Goal: Navigation & Orientation: Go to known website

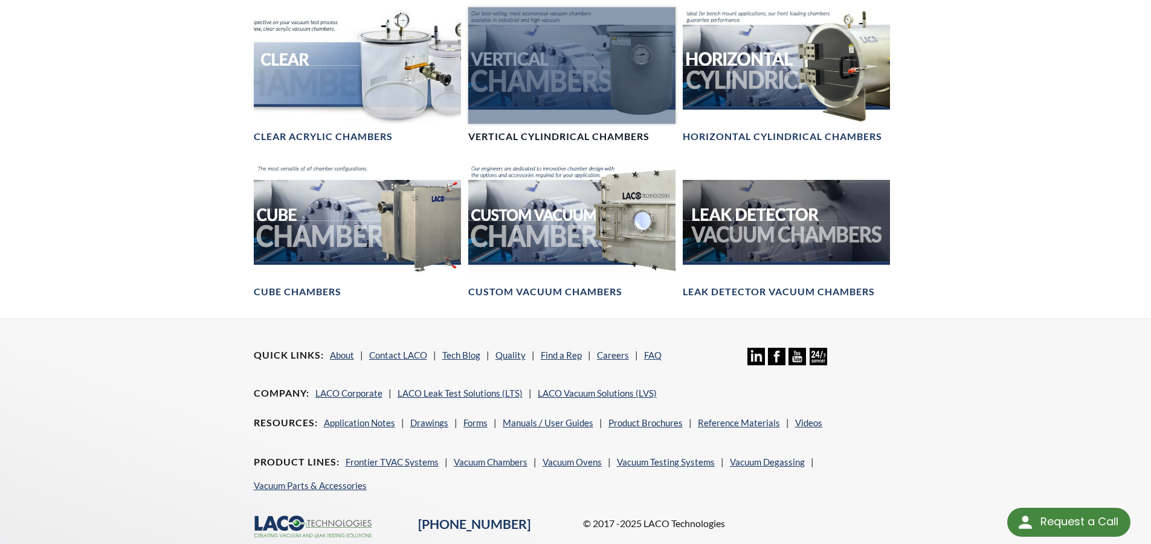
scroll to position [816, 0]
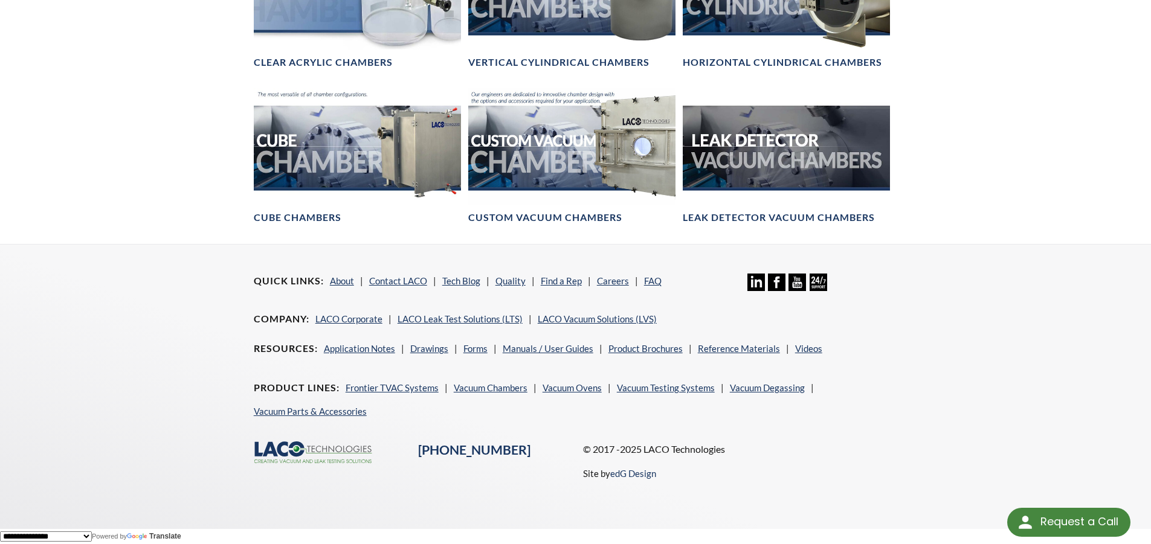
click at [352, 439] on div "Resources Application Notes Drawings Forms Manuals / User Guides Product Brochu…" at bounding box center [575, 391] width 658 height 100
click at [356, 455] on icon ".cls-1{fill:#193661;}.cls-2{fill:#58595b;}.cls-3{fill:url(#radial-gradient);}.c…" at bounding box center [314, 453] width 121 height 22
drag, startPoint x: 350, startPoint y: 449, endPoint x: 332, endPoint y: 448, distance: 17.5
click at [332, 448] on icon ".cls-1{fill:#193661;}.cls-2{fill:#58595b;}.cls-3{fill:url(#radial-gradient);}.c…" at bounding box center [314, 453] width 121 height 22
drag, startPoint x: 332, startPoint y: 448, endPoint x: 314, endPoint y: 446, distance: 17.6
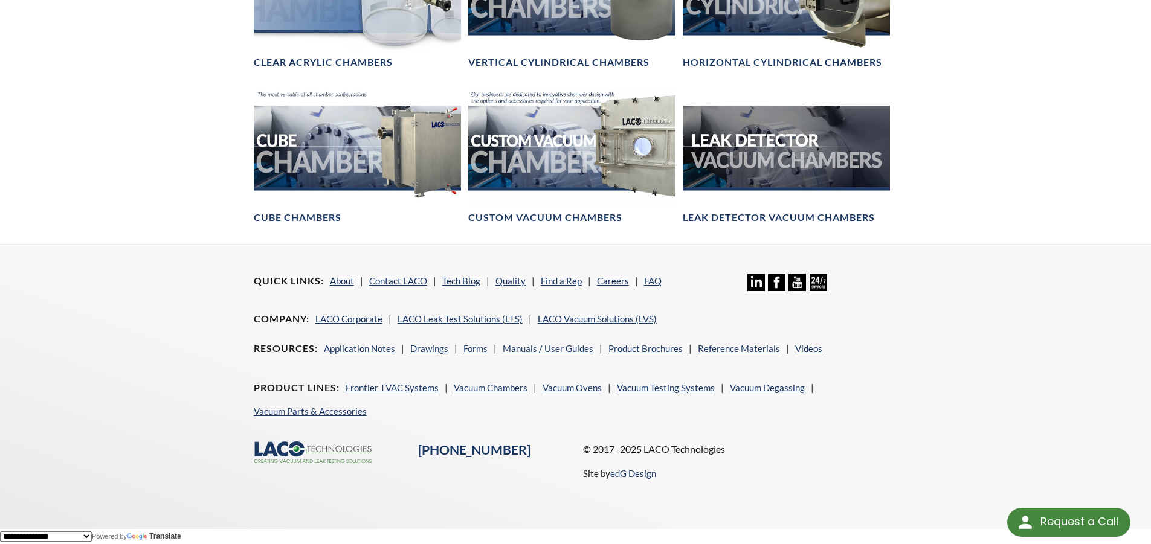
click at [314, 446] on icon ".cls-1{fill:#193661;}.cls-2{fill:#58595b;}.cls-3{fill:url(#radial-gradient);}.c…" at bounding box center [314, 453] width 121 height 22
click at [347, 449] on icon ".cls-1{fill:#193661;}.cls-2{fill:#58595b;}.cls-3{fill:url(#radial-gradient);}.c…" at bounding box center [314, 453] width 121 height 22
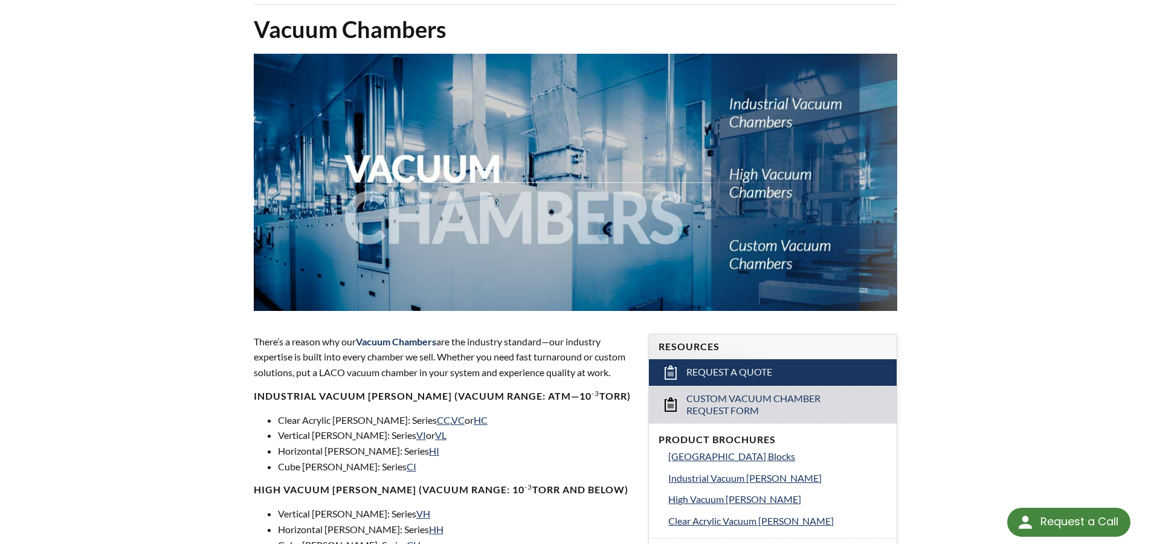
scroll to position [0, 0]
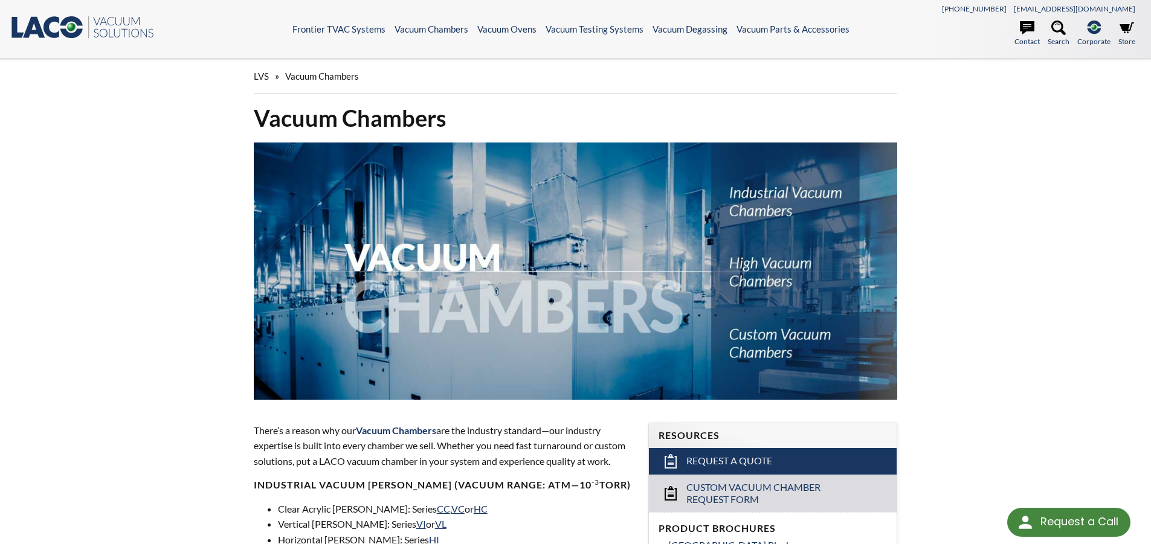
click at [34, 33] on icon at bounding box center [34, 27] width 22 height 21
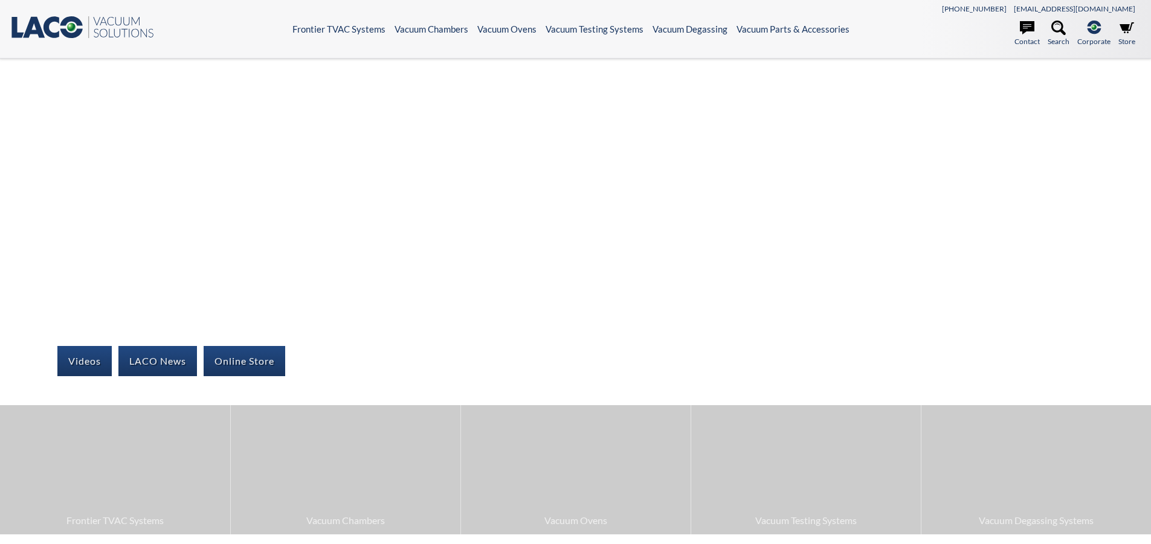
select select "Language Translate Widget"
drag, startPoint x: 0, startPoint y: 0, endPoint x: 40, endPoint y: 33, distance: 51.5
click at [40, 33] on icon at bounding box center [34, 27] width 22 height 21
select select "Language Translate Widget"
drag, startPoint x: 164, startPoint y: 19, endPoint x: 10, endPoint y: 40, distance: 155.5
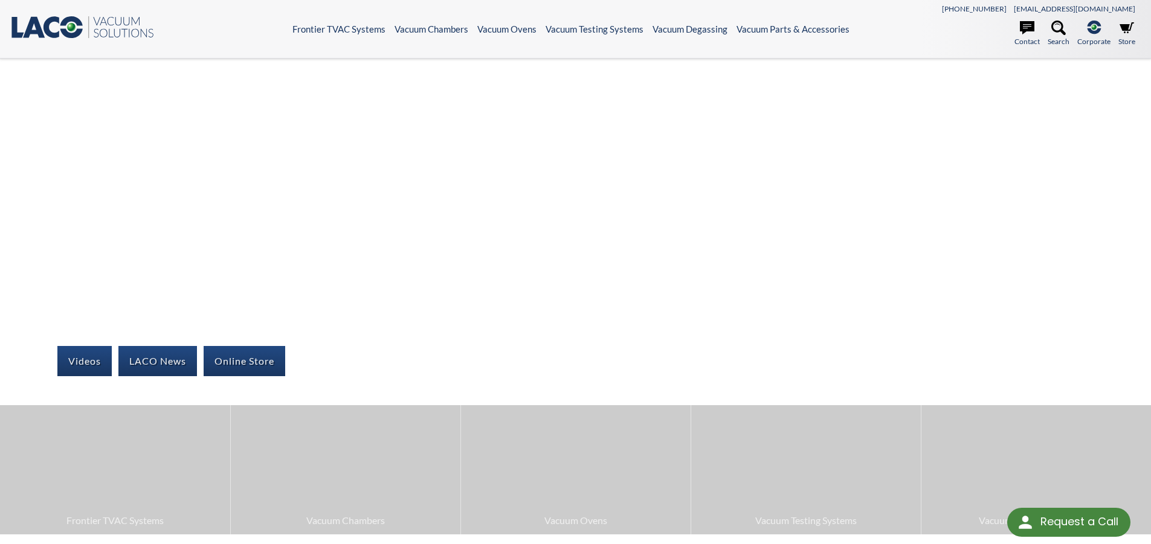
click at [11, 40] on div ".st0{fill:#193661;} .st1{fill:url(#SVGID_1_);} .st2{enable-background:new ;} .s…" at bounding box center [151, 28] width 283 height 27
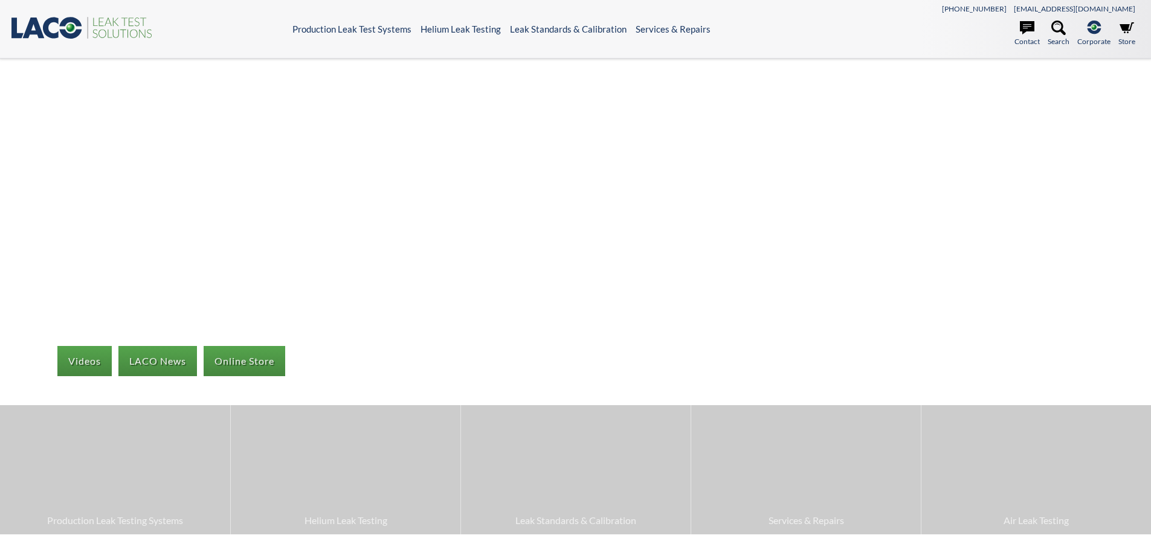
select select "Language Translate Widget"
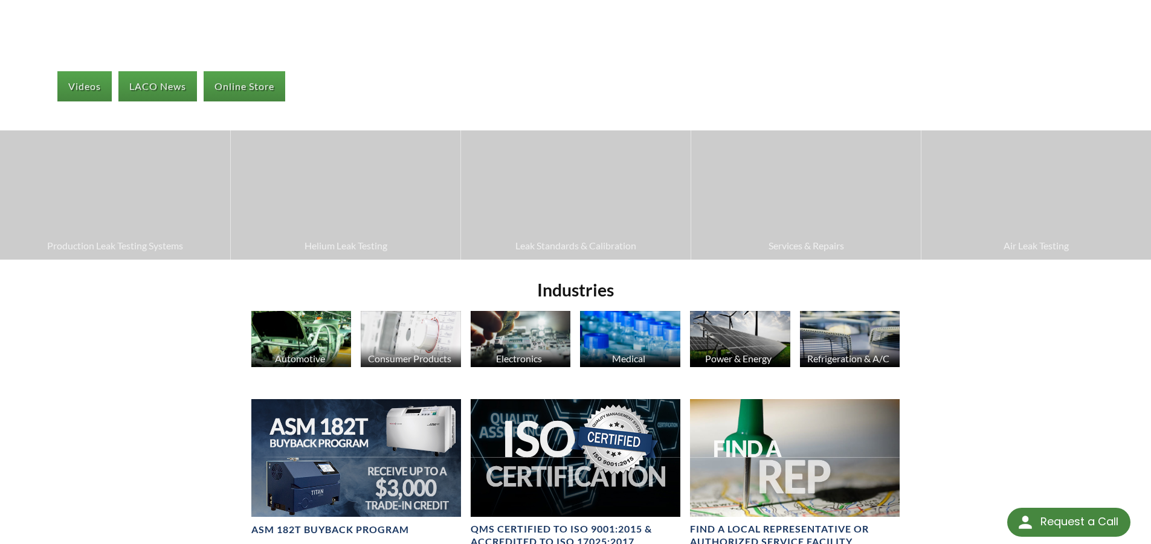
scroll to position [112, 0]
